Goal: Find specific page/section: Find specific page/section

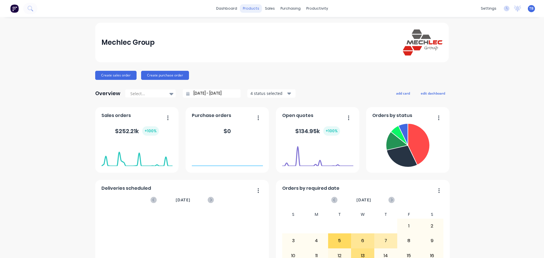
drag, startPoint x: 0, startPoint y: 0, endPoint x: 255, endPoint y: 7, distance: 254.7
click at [255, 7] on div "products" at bounding box center [251, 8] width 22 height 9
click at [271, 23] on link "Product Catalogue" at bounding box center [277, 26] width 75 height 11
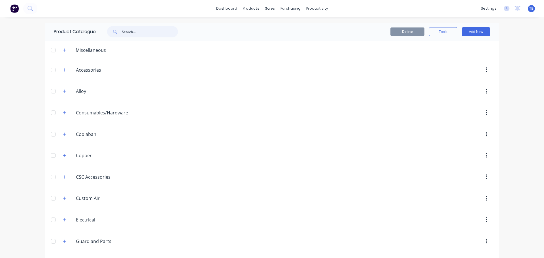
click at [145, 34] on input "text" at bounding box center [150, 31] width 56 height 11
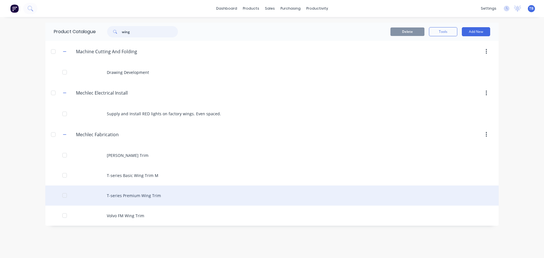
type input "wing"
click at [156, 197] on div "T-series Premium Wing Trim" at bounding box center [272, 196] width 454 height 20
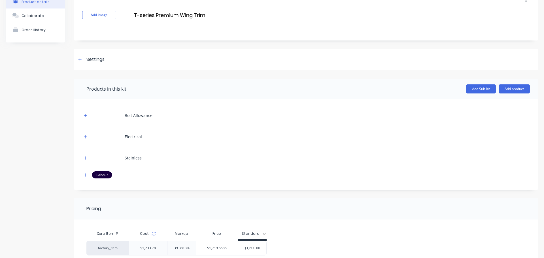
scroll to position [85, 0]
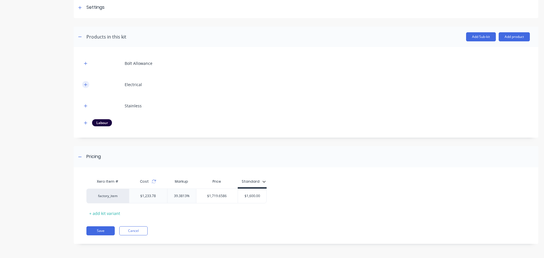
click at [88, 84] on button "button" at bounding box center [85, 84] width 7 height 7
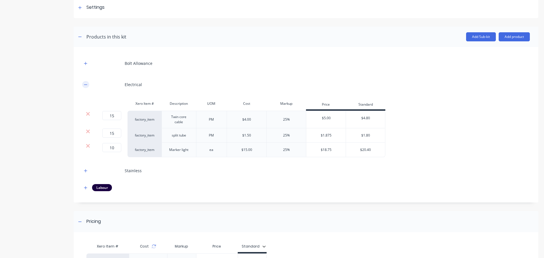
click at [88, 84] on button "button" at bounding box center [85, 84] width 7 height 7
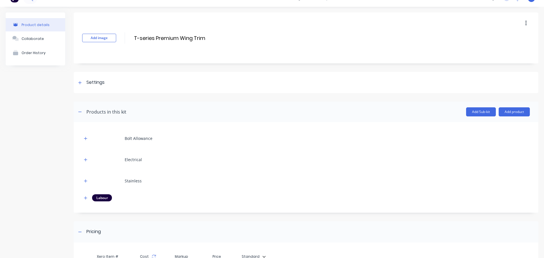
scroll to position [0, 0]
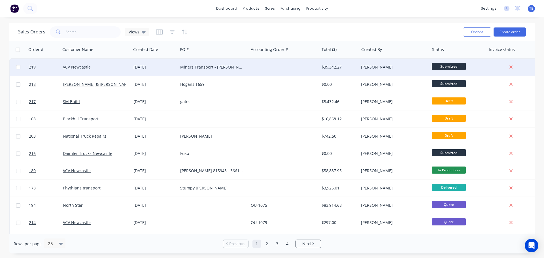
click at [242, 69] on div "Miners Transport - Mack 815922" at bounding box center [211, 67] width 63 height 6
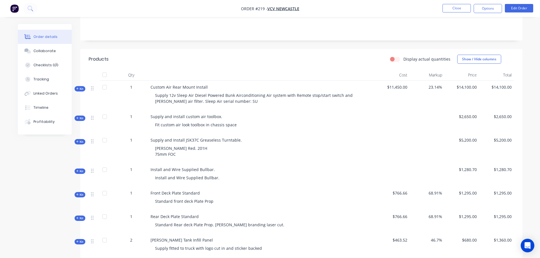
scroll to position [113, 0]
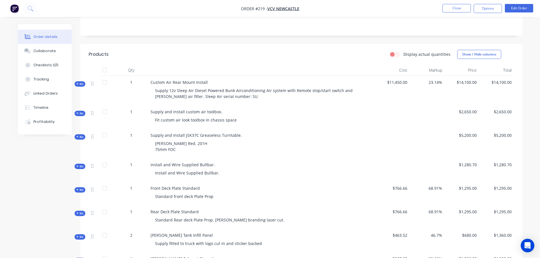
click at [85, 134] on div "Kit" at bounding box center [80, 136] width 11 height 5
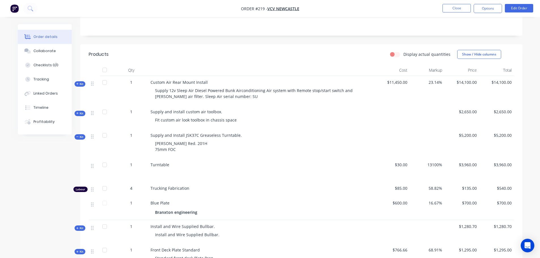
scroll to position [142, 0]
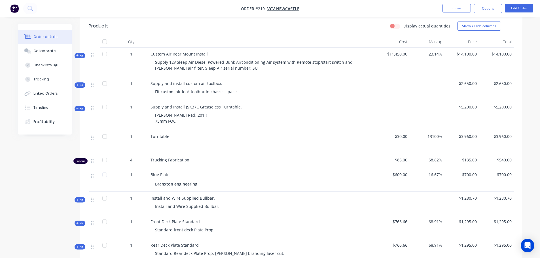
click at [81, 107] on span "Kit" at bounding box center [79, 109] width 7 height 4
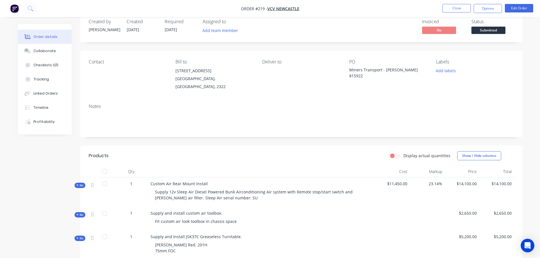
scroll to position [40, 0]
